Goal: Check status: Check status

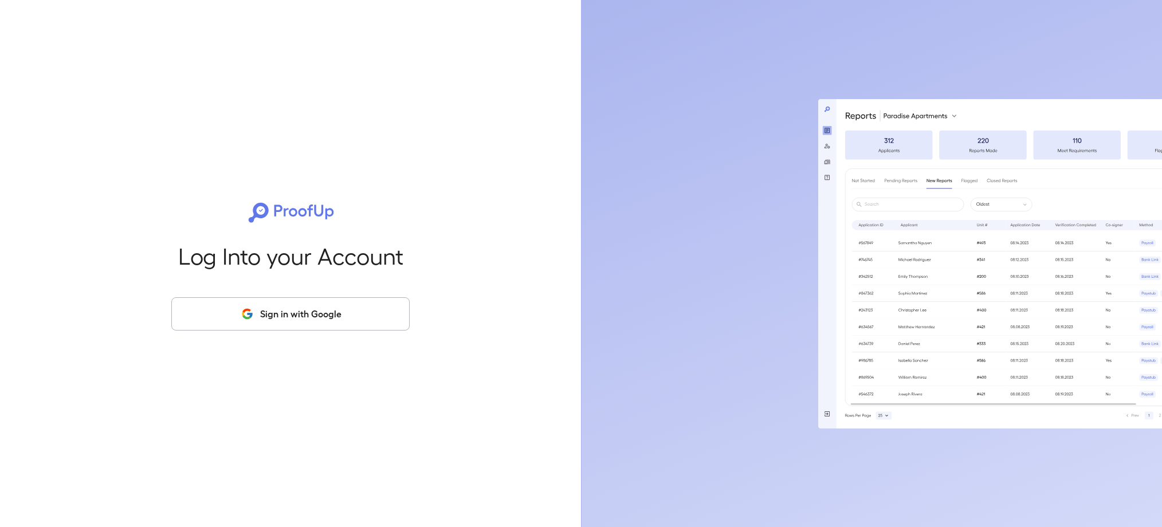
click at [349, 323] on button "Sign in with Google" at bounding box center [290, 313] width 238 height 33
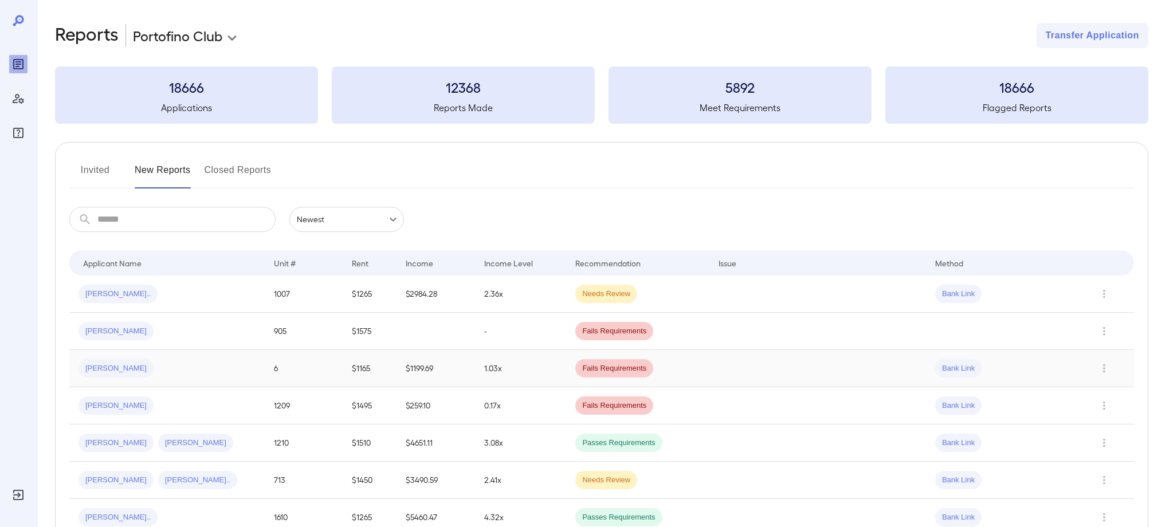
click at [115, 373] on span "[PERSON_NAME]" at bounding box center [116, 368] width 75 height 11
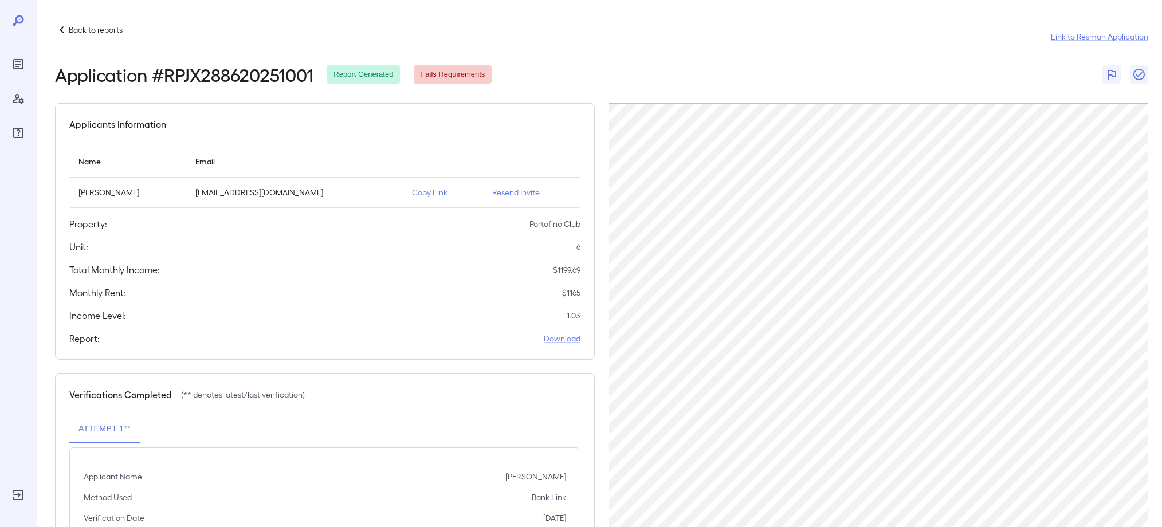
scroll to position [2, 0]
click at [112, 31] on p "Back to reports" at bounding box center [96, 27] width 54 height 11
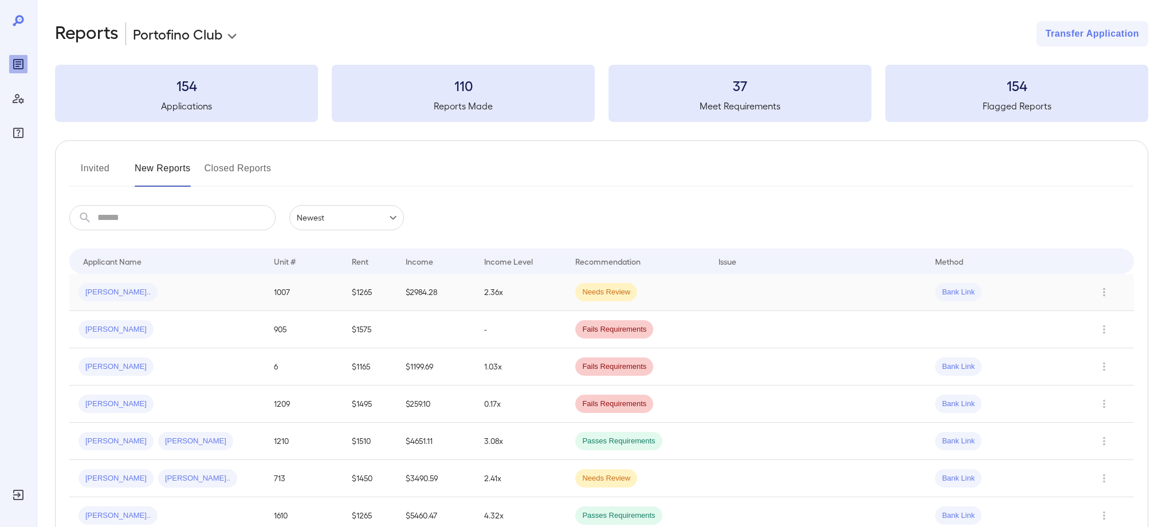
click at [226, 292] on div "[PERSON_NAME].." at bounding box center [167, 292] width 177 height 18
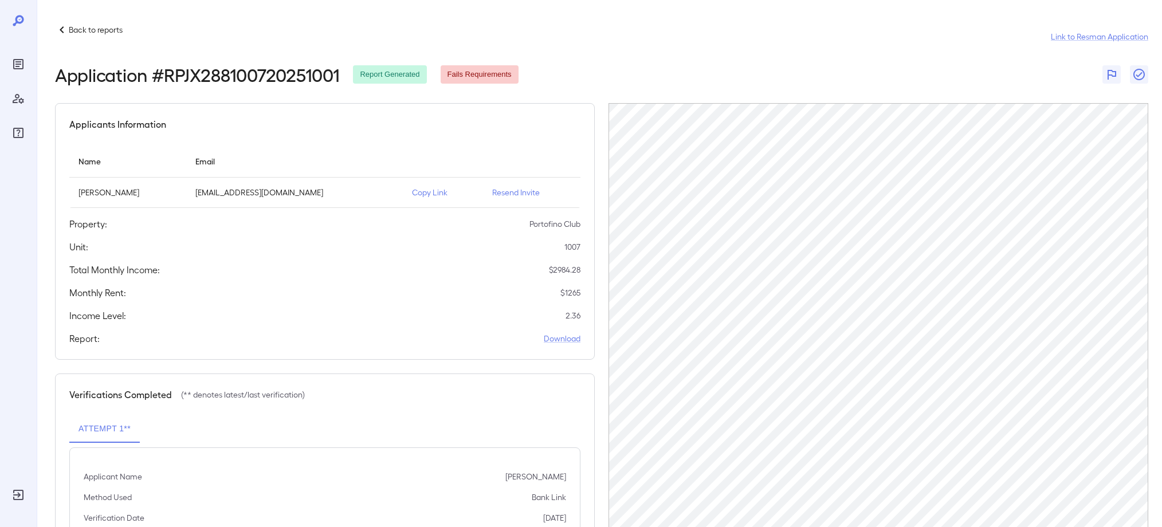
click at [74, 32] on p "Back to reports" at bounding box center [96, 29] width 54 height 11
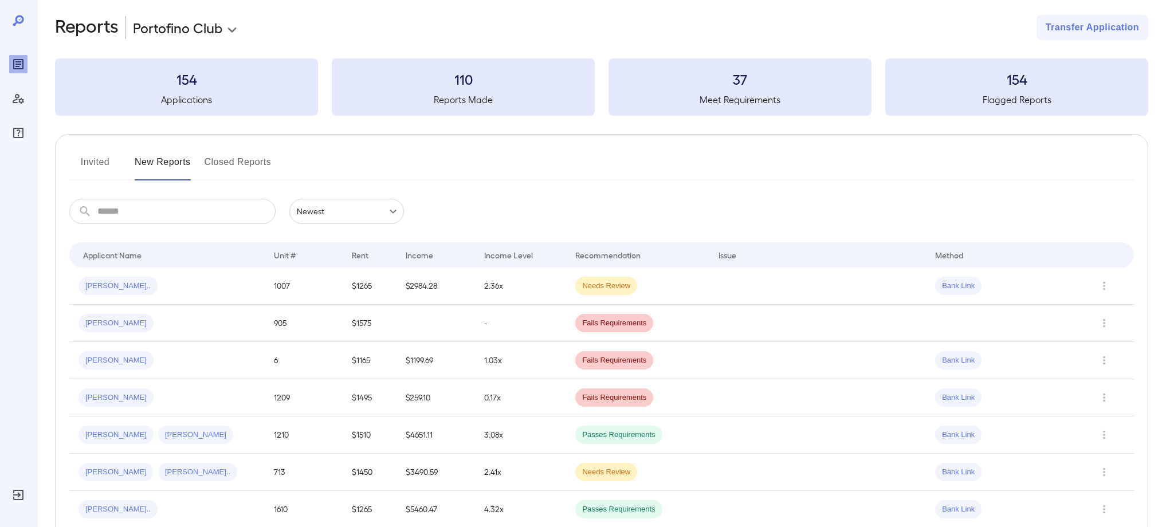
scroll to position [10, 0]
click at [83, 163] on button "Invited" at bounding box center [95, 165] width 52 height 28
